Goal: Task Accomplishment & Management: Use online tool/utility

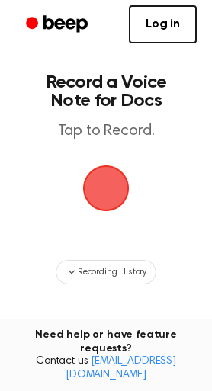
click at [107, 187] on span "button" at bounding box center [106, 188] width 77 height 77
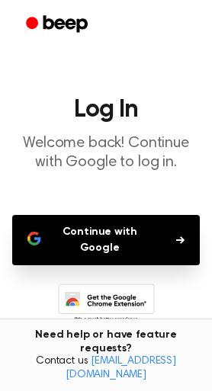
click at [101, 234] on button "Continue with Google" at bounding box center [106, 240] width 188 height 50
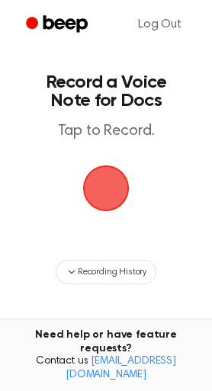
click at [106, 188] on span "button" at bounding box center [105, 188] width 85 height 85
click at [101, 203] on span "button" at bounding box center [105, 187] width 69 height 69
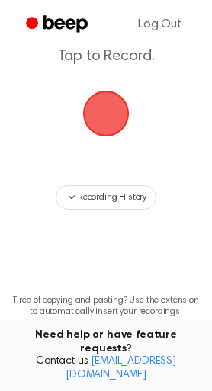
scroll to position [146, 0]
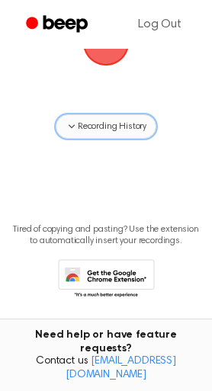
click at [98, 125] on span "Recording History" at bounding box center [112, 127] width 69 height 14
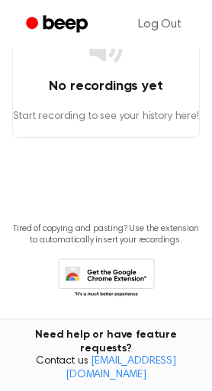
scroll to position [0, 0]
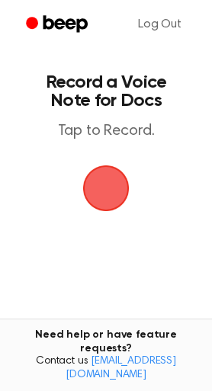
click at [105, 186] on span "button" at bounding box center [106, 188] width 71 height 71
click at [104, 185] on span "button" at bounding box center [105, 188] width 85 height 85
